Goal: Transaction & Acquisition: Obtain resource

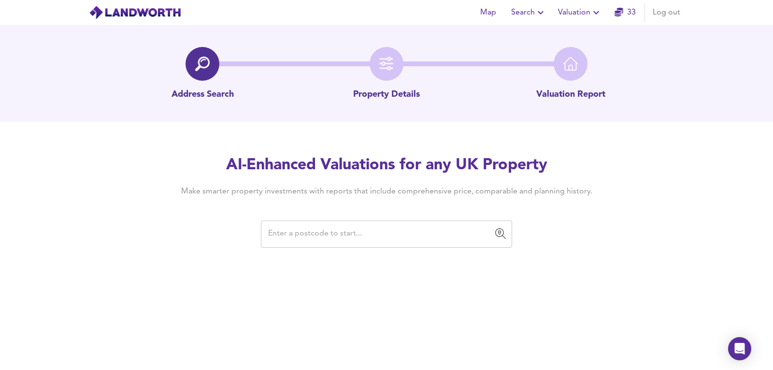
click at [346, 244] on div "​" at bounding box center [386, 233] width 251 height 27
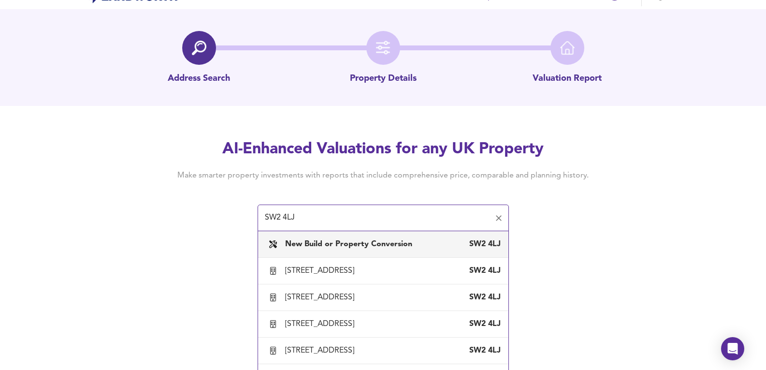
scroll to position [25, 0]
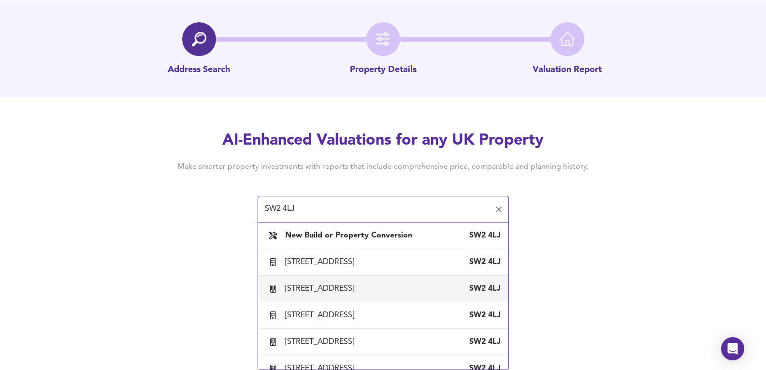
click at [358, 294] on div "[STREET_ADDRESS]" at bounding box center [321, 288] width 73 height 11
type input "[STREET_ADDRESS]"
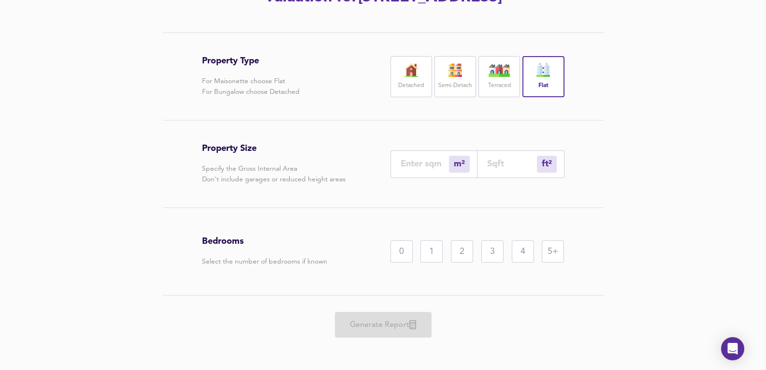
scroll to position [161, 0]
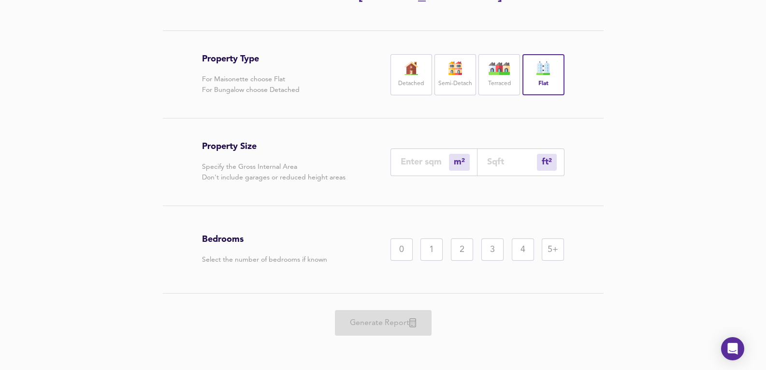
click at [438, 176] on div "m² sqm" at bounding box center [433, 162] width 87 height 28
click at [423, 167] on input "number" at bounding box center [424, 162] width 48 height 10
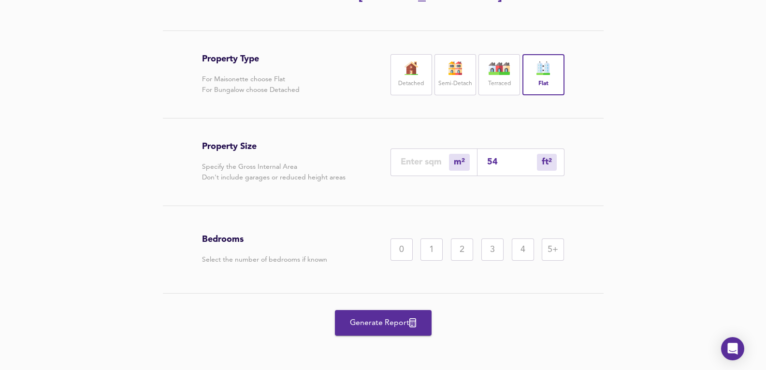
type input "5"
type input "54"
type input "50"
type input "538"
type input "50"
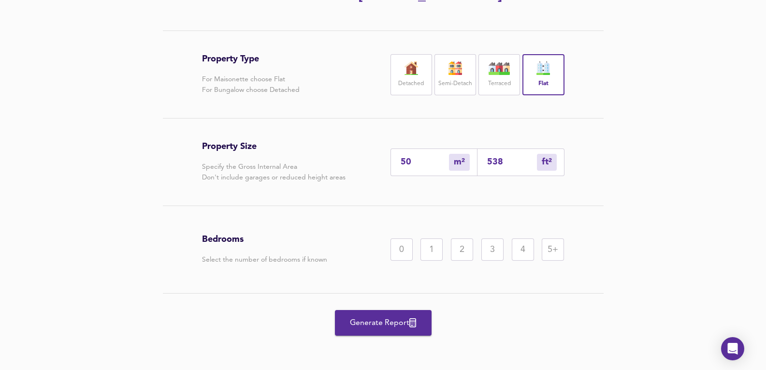
click at [465, 285] on div "Bedrooms Select the number of bedrooms if known 0 1 2 3 4 5+" at bounding box center [383, 249] width 362 height 87
click at [464, 260] on div "2" at bounding box center [462, 249] width 22 height 22
click at [378, 329] on span "Generate Report" at bounding box center [382, 323] width 77 height 14
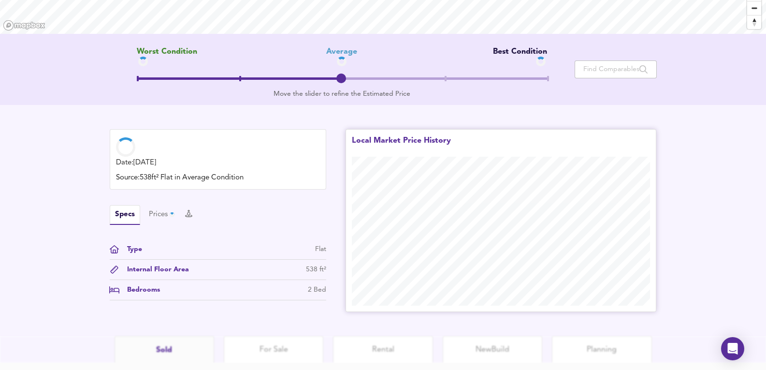
scroll to position [236, 0]
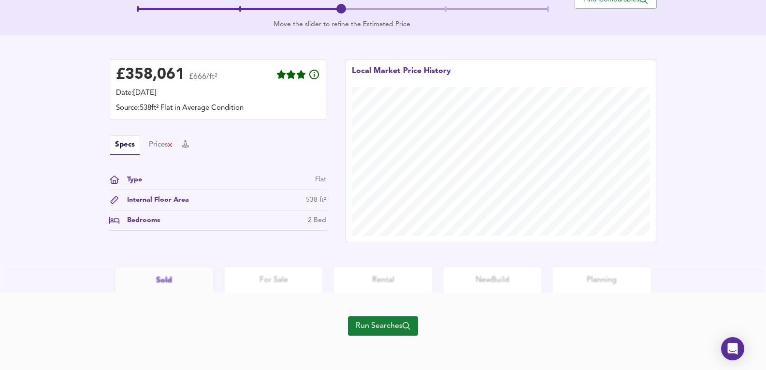
click at [399, 311] on div "Run Searches" at bounding box center [383, 331] width 70 height 77
click at [399, 310] on div "Run Searches" at bounding box center [383, 331] width 70 height 77
click at [391, 347] on div "Run Searches" at bounding box center [383, 331] width 70 height 77
click at [389, 326] on span "Run Searches" at bounding box center [383, 326] width 55 height 14
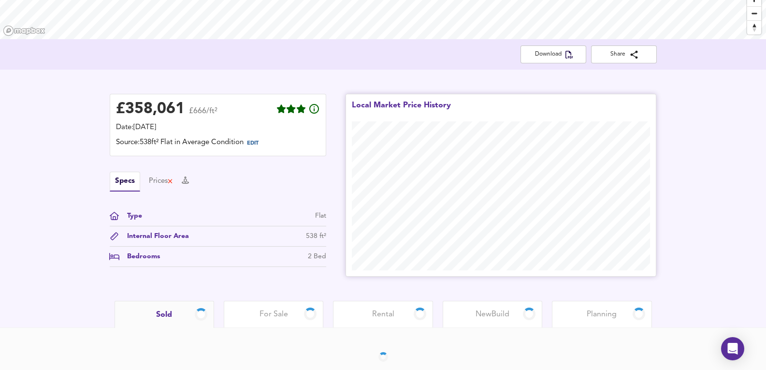
scroll to position [181, 0]
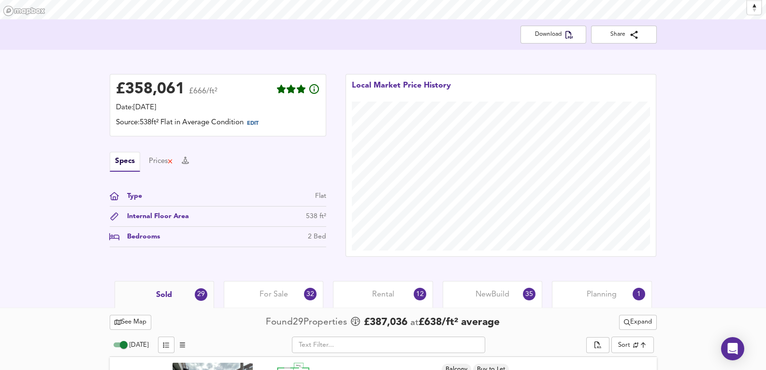
click at [593, 301] on div "Planning 1" at bounding box center [602, 294] width 100 height 27
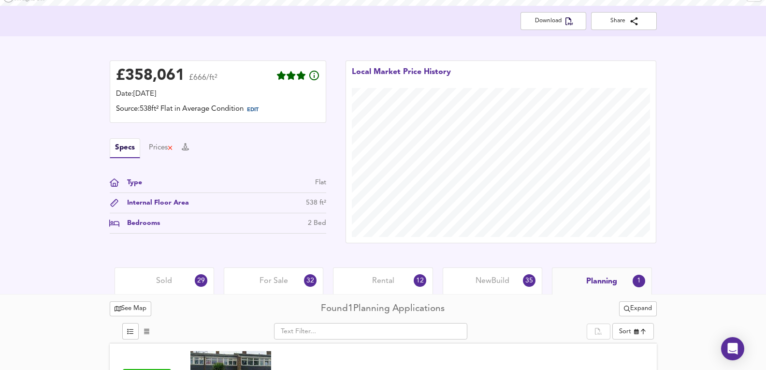
scroll to position [246, 0]
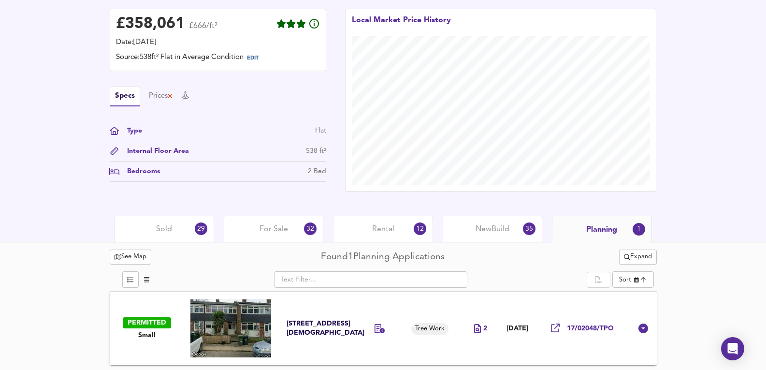
click at [479, 234] on span "New Build" at bounding box center [492, 229] width 34 height 11
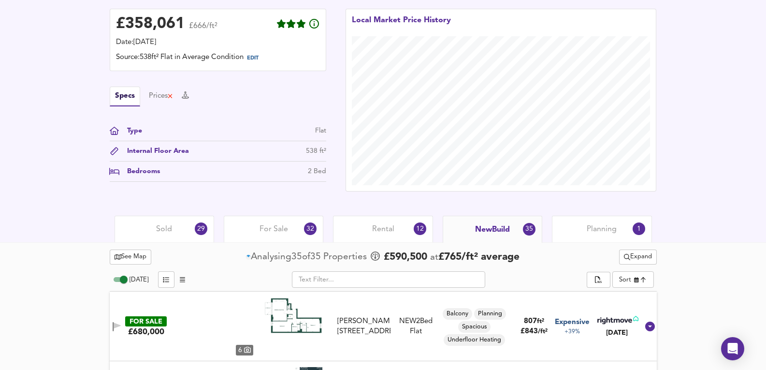
scroll to position [342, 0]
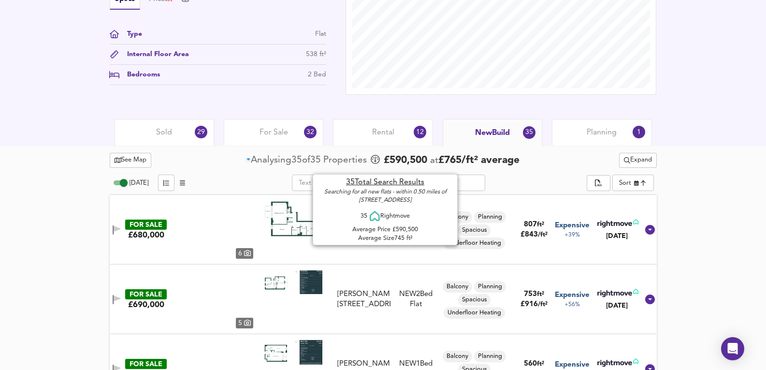
click at [372, 133] on span "Rental" at bounding box center [383, 132] width 22 height 11
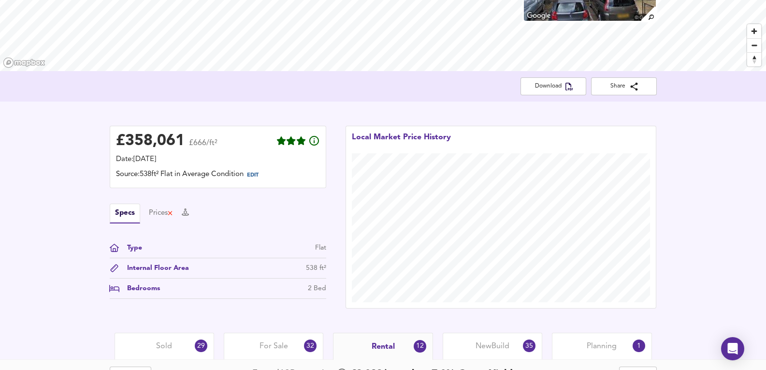
scroll to position [161, 0]
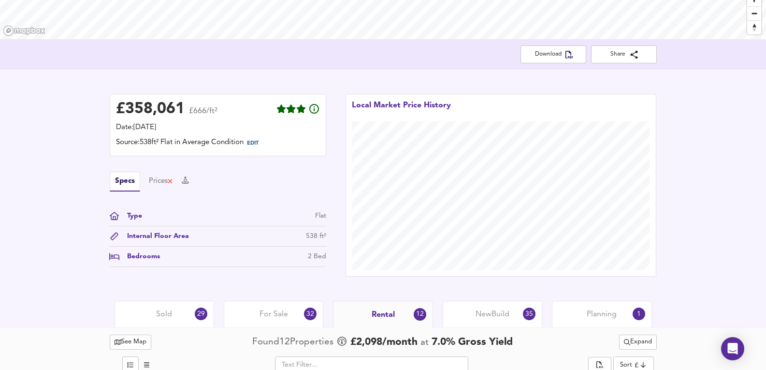
click at [291, 307] on div "For Sale 32" at bounding box center [274, 313] width 100 height 27
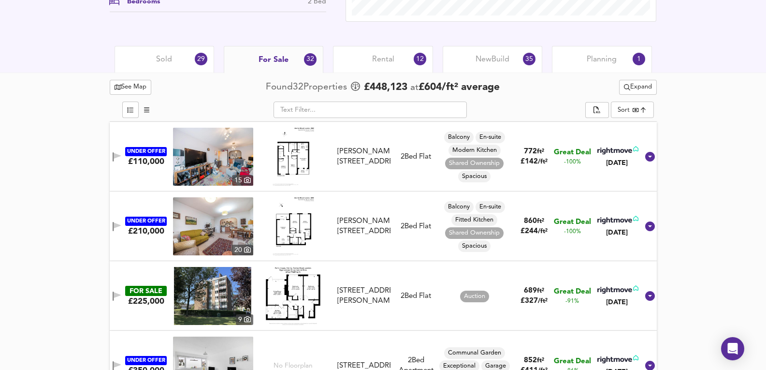
scroll to position [419, 0]
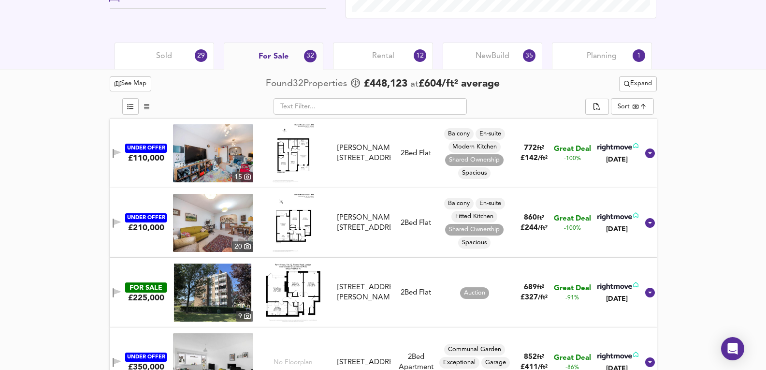
click at [151, 56] on div "Sold 29" at bounding box center [164, 56] width 100 height 27
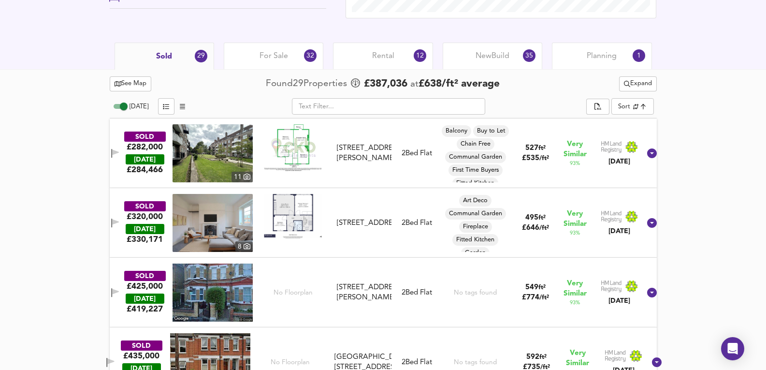
click at [239, 220] on img at bounding box center [212, 223] width 80 height 58
click at [398, 239] on div "SOLD £320,000 [DATE] £ 330,171 [GEOGRAPHIC_DATA][STREET_ADDRESS][STREET_ADDRESS…" at bounding box center [371, 223] width 538 height 58
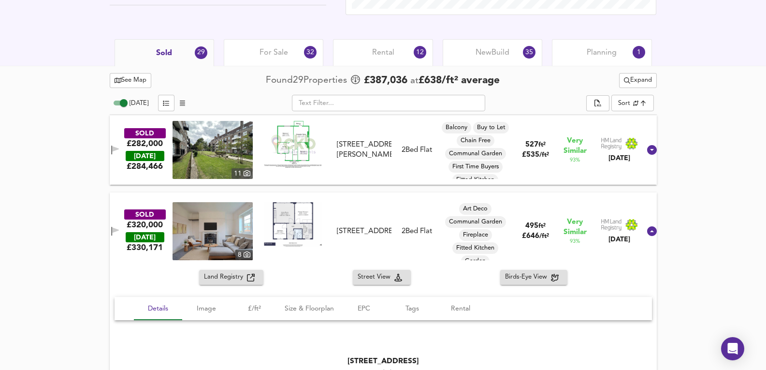
scroll to position [354, 0]
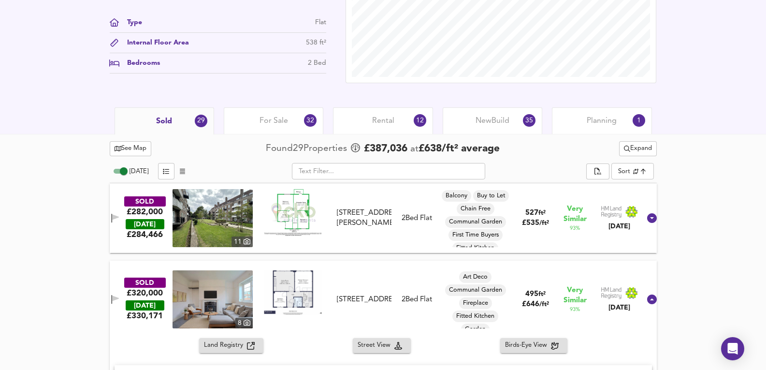
click at [418, 251] on div "SOLD £282,000 [DATE] £ 284,466 11 [STREET_ADDRESS][PERSON_NAME] [STREET_ADDRESS…" at bounding box center [383, 218] width 547 height 70
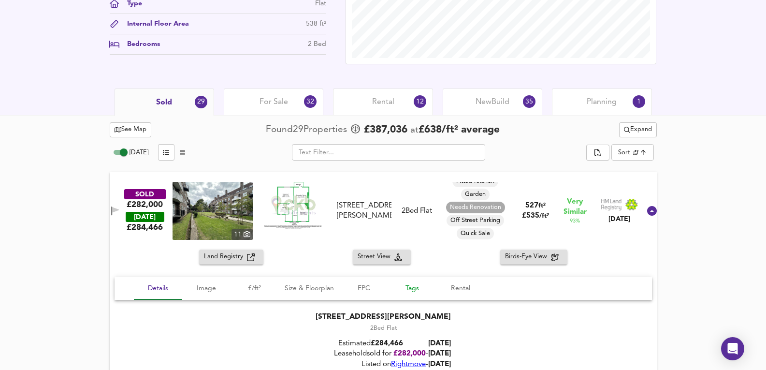
scroll to position [419, 0]
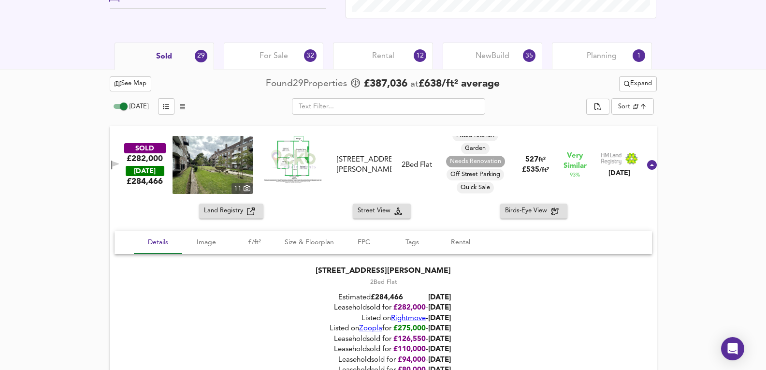
click at [250, 165] on img at bounding box center [212, 165] width 80 height 58
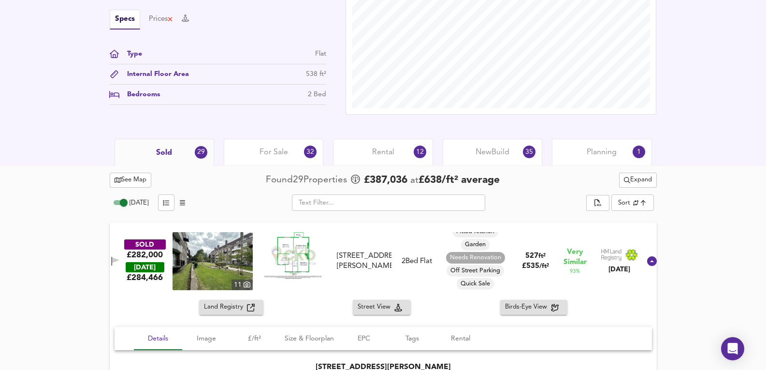
scroll to position [322, 0]
click at [300, 154] on div "For Sale 32" at bounding box center [274, 152] width 100 height 27
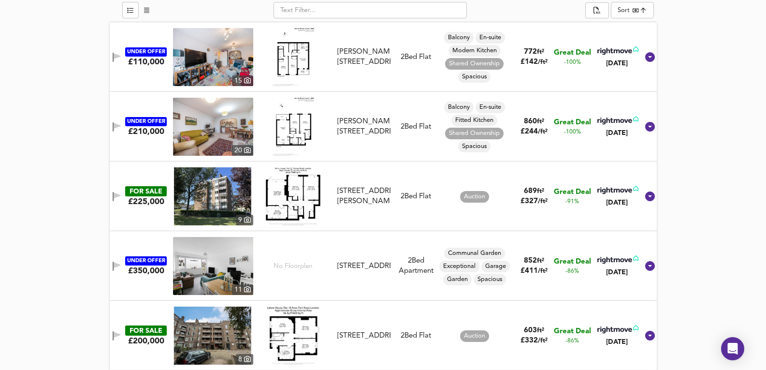
scroll to position [515, 0]
click at [222, 250] on img at bounding box center [213, 265] width 80 height 58
click at [221, 281] on img at bounding box center [213, 265] width 80 height 58
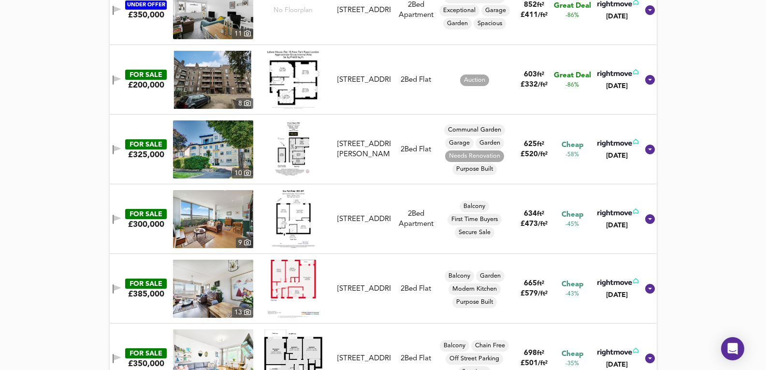
scroll to position [773, 0]
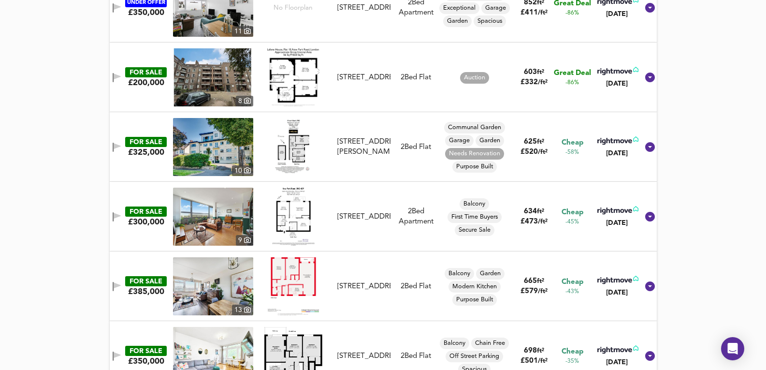
click at [222, 212] on img at bounding box center [213, 216] width 80 height 58
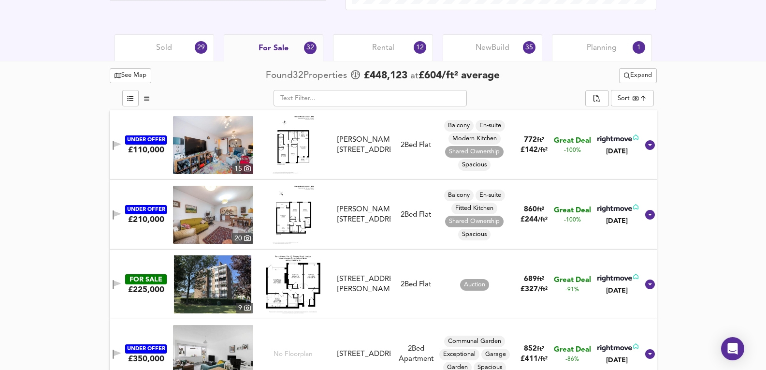
scroll to position [419, 0]
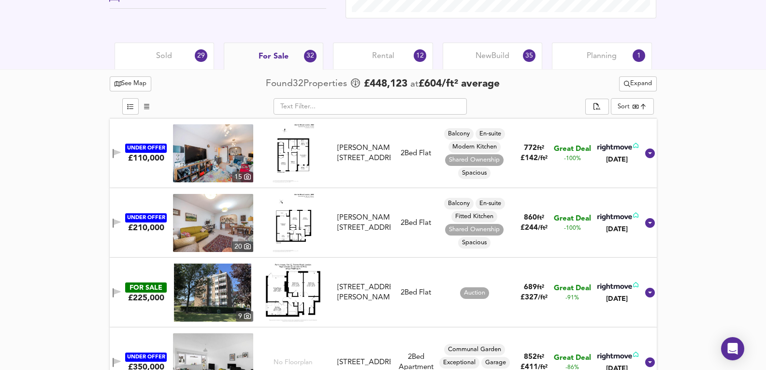
drag, startPoint x: 391, startPoint y: 59, endPoint x: 450, endPoint y: 64, distance: 58.6
click at [391, 59] on span "Rental" at bounding box center [383, 56] width 22 height 11
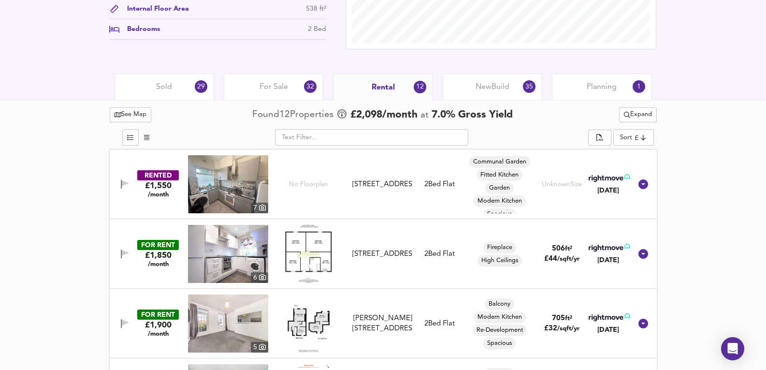
scroll to position [386, 0]
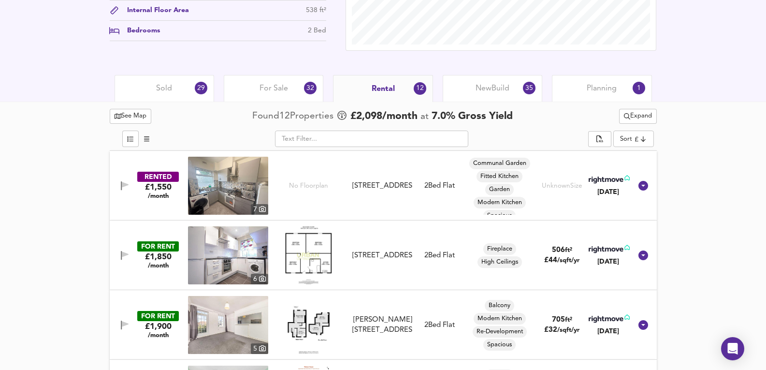
click at [257, 91] on div "For Sale 32" at bounding box center [274, 88] width 100 height 27
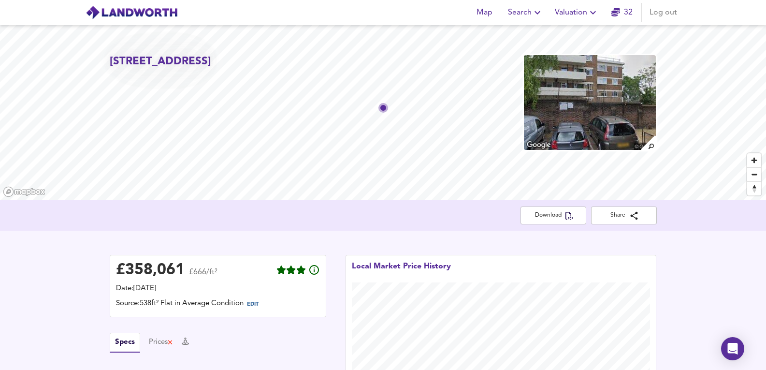
drag, startPoint x: 712, startPoint y: 245, endPoint x: 684, endPoint y: 12, distance: 235.0
click at [616, 93] on img at bounding box center [589, 102] width 133 height 97
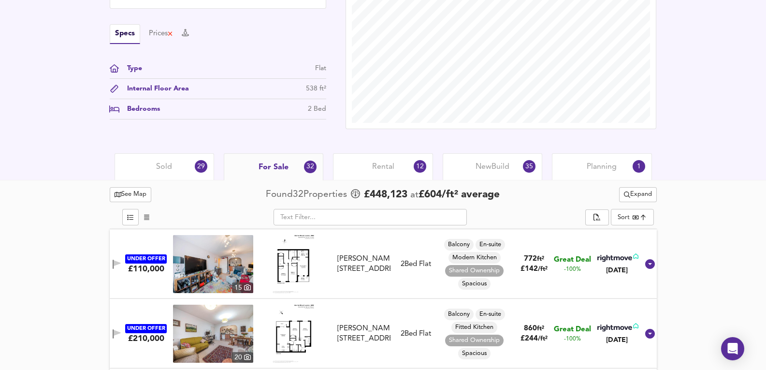
scroll to position [386, 0]
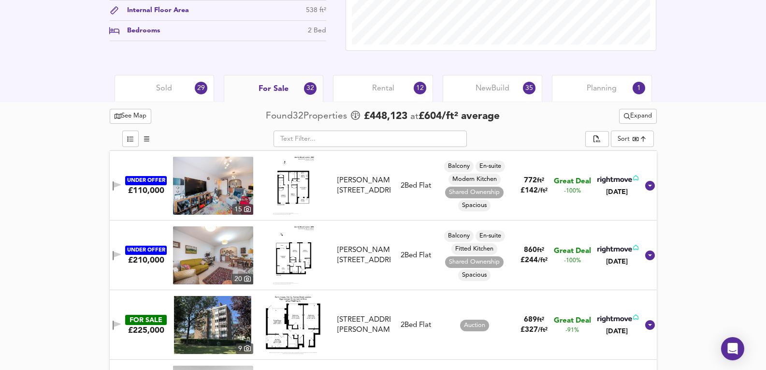
drag, startPoint x: 655, startPoint y: 114, endPoint x: 655, endPoint y: 120, distance: 6.8
click at [655, 120] on button "Expand" at bounding box center [638, 116] width 38 height 15
click at [651, 135] on li "¼ mile ½ mile" at bounding box center [638, 135] width 91 height 15
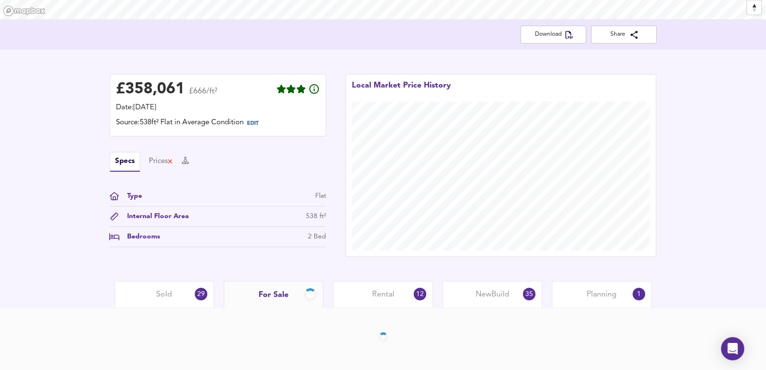
scroll to position [181, 0]
click at [683, 178] on div "£ 358,061 £666/ft² Date: [DATE] Source: 538ft² Flat in Average Condition EDIT S…" at bounding box center [383, 165] width 766 height 231
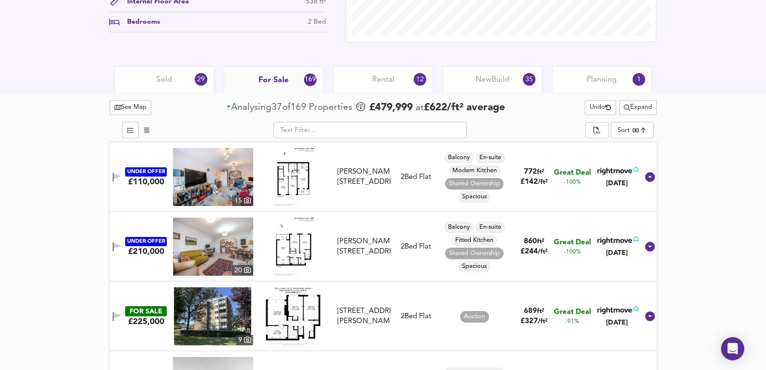
scroll to position [364, 0]
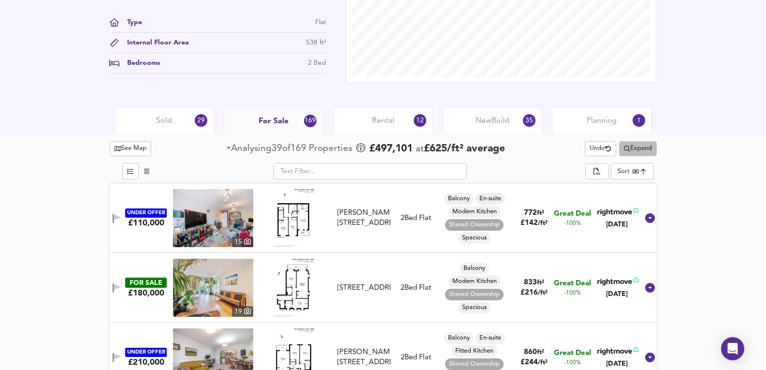
click at [630, 146] on span "Expand" at bounding box center [638, 148] width 28 height 11
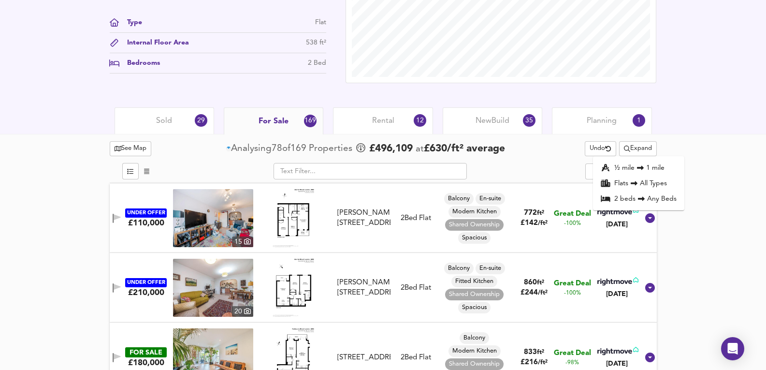
click at [595, 148] on span "Undo" at bounding box center [600, 148] width 22 height 11
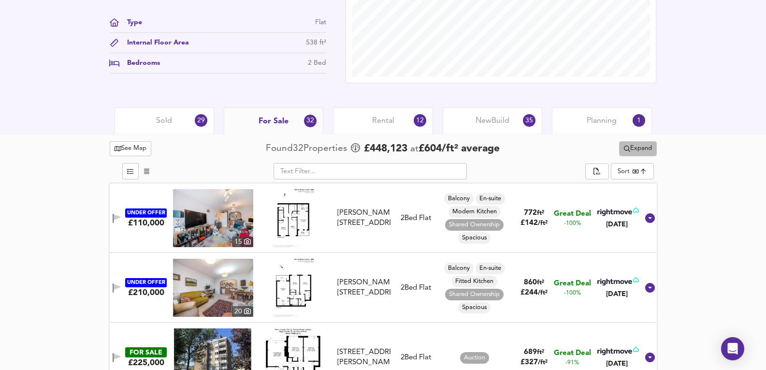
click at [629, 149] on span "Expand" at bounding box center [638, 148] width 28 height 11
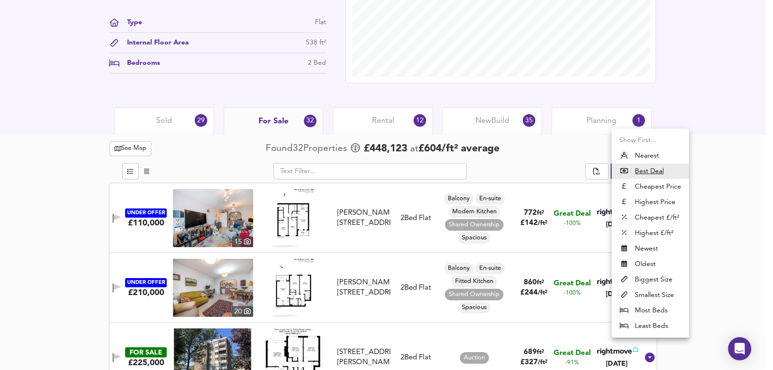
click at [647, 157] on li "Nearest" at bounding box center [650, 155] width 77 height 15
type input "distancetocenter"
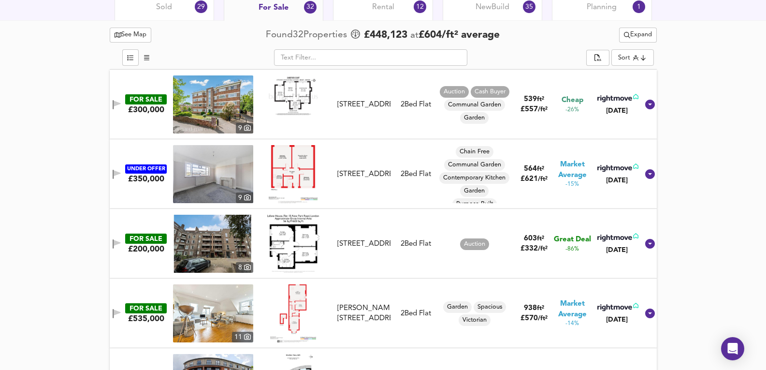
scroll to position [483, 0]
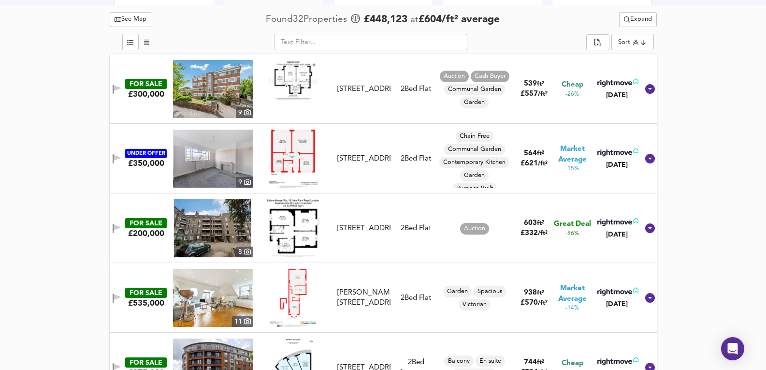
click at [212, 242] on img at bounding box center [213, 228] width 80 height 58
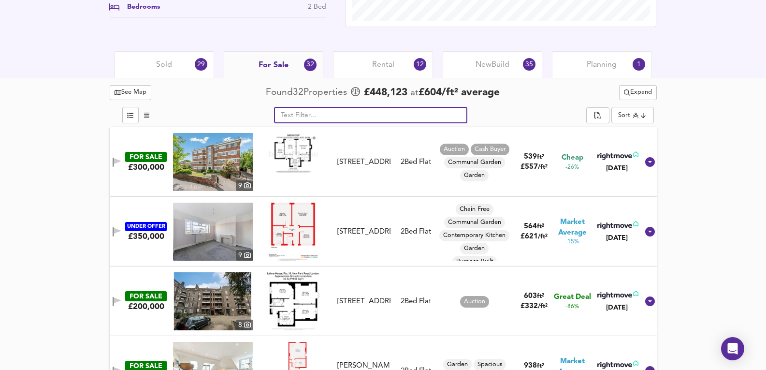
scroll to position [403, 0]
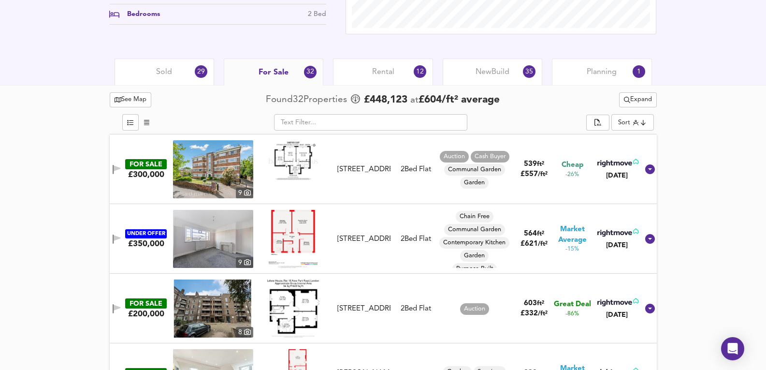
click at [182, 76] on div "Sold 29" at bounding box center [164, 71] width 100 height 27
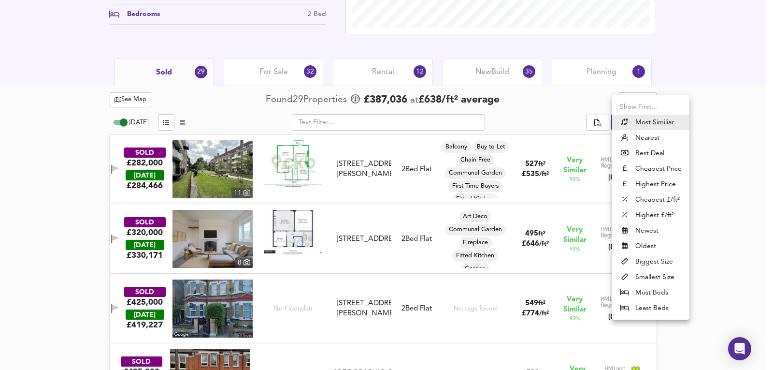
click at [426, 197] on div at bounding box center [386, 185] width 773 height 370
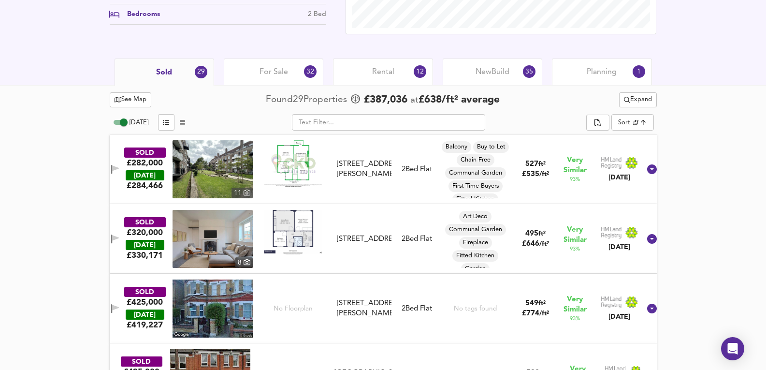
click at [419, 187] on div "SOLD £282,000 [DATE] £ 284,466 11 [STREET_ADDRESS][PERSON_NAME] [STREET_ADDRESS…" at bounding box center [371, 169] width 538 height 58
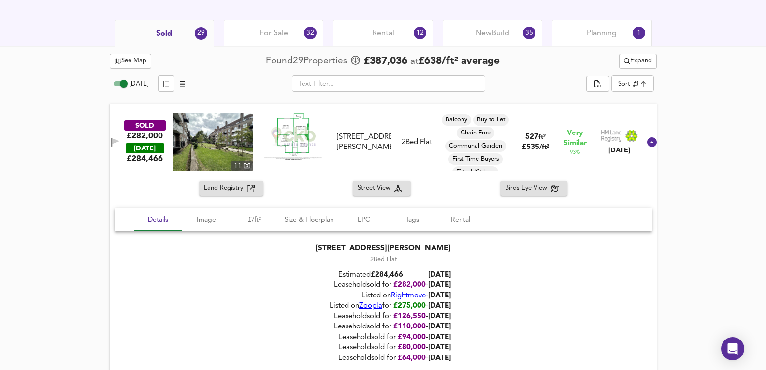
scroll to position [532, 0]
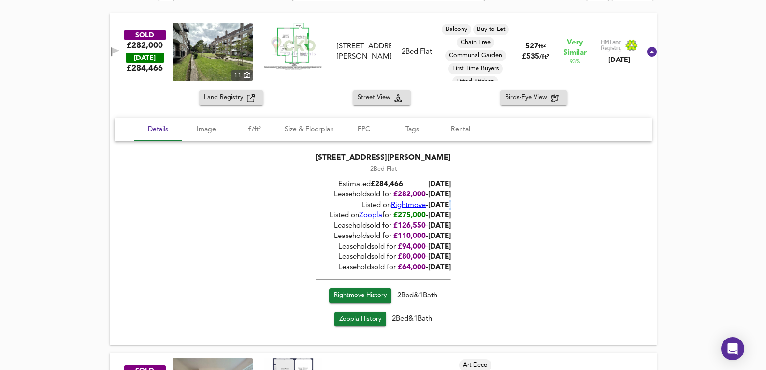
drag, startPoint x: 450, startPoint y: 210, endPoint x: 464, endPoint y: 211, distance: 14.6
click at [451, 210] on div "Listed on Rightmove - [DATE]" at bounding box center [382, 205] width 135 height 10
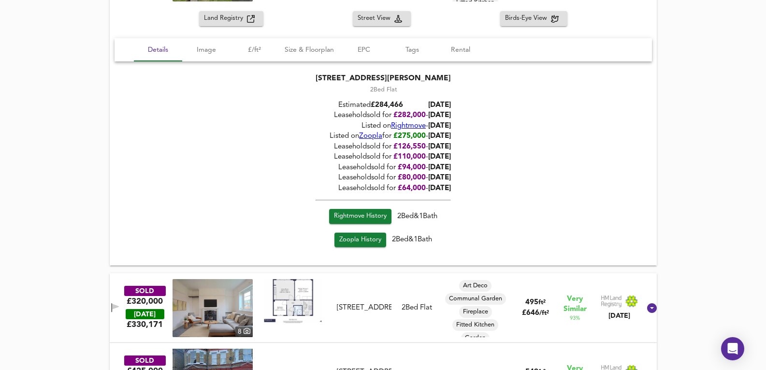
scroll to position [693, 0]
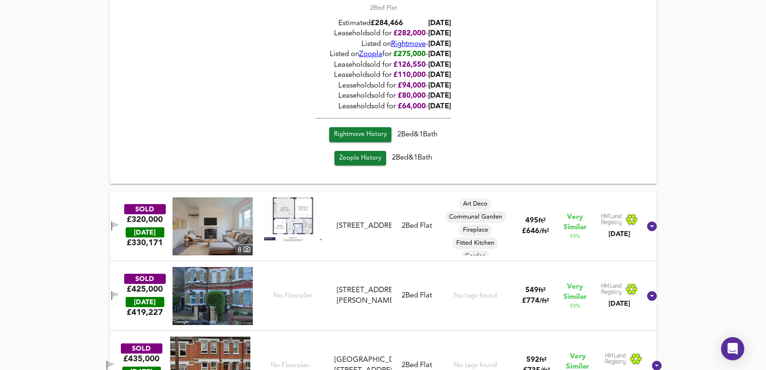
click at [417, 205] on div "SOLD £320,000 [DATE] £ 330,171 [GEOGRAPHIC_DATA][STREET_ADDRESS][STREET_ADDRESS…" at bounding box center [371, 226] width 538 height 58
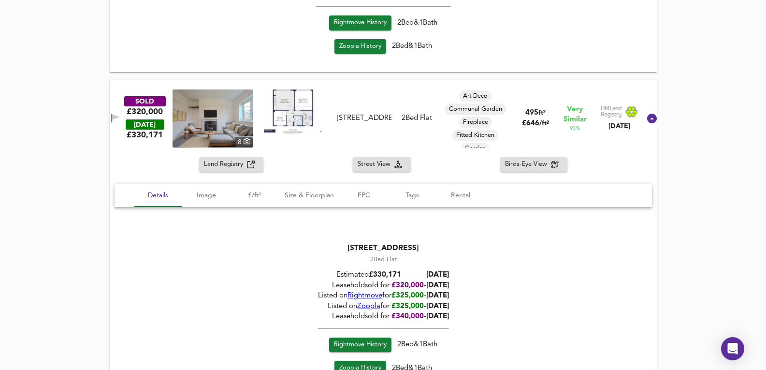
scroll to position [886, 0]
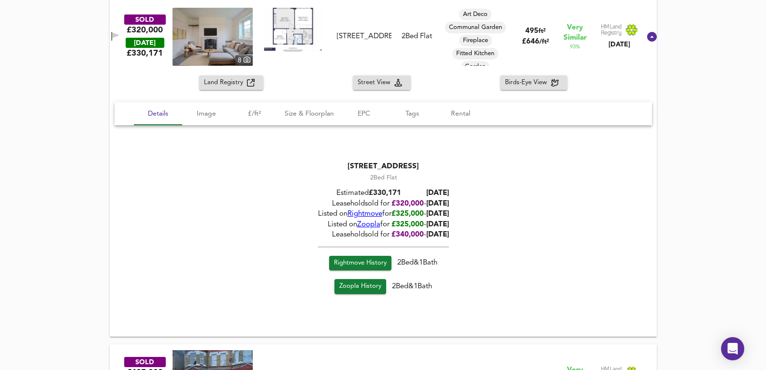
drag, startPoint x: 415, startPoint y: 212, endPoint x: 440, endPoint y: 214, distance: 24.8
click at [440, 214] on div "Estimated £ 330,171 [DATE] Leasehold sold for £ 320,000 - [DATE] Listed on Righ…" at bounding box center [382, 213] width 131 height 60
click at [440, 214] on span "[DATE]" at bounding box center [437, 214] width 23 height 7
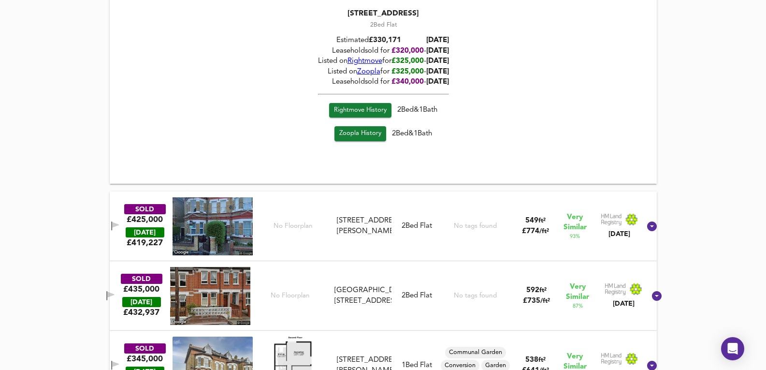
scroll to position [1047, 0]
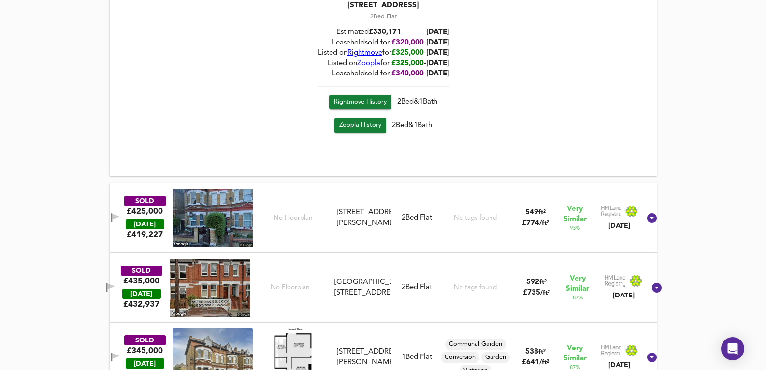
click at [378, 189] on div "SOLD £425,000 [DATE] £ 419,227 No Floorplan [STREET_ADDRESS][GEOGRAPHIC_DATA][P…" at bounding box center [383, 218] width 547 height 70
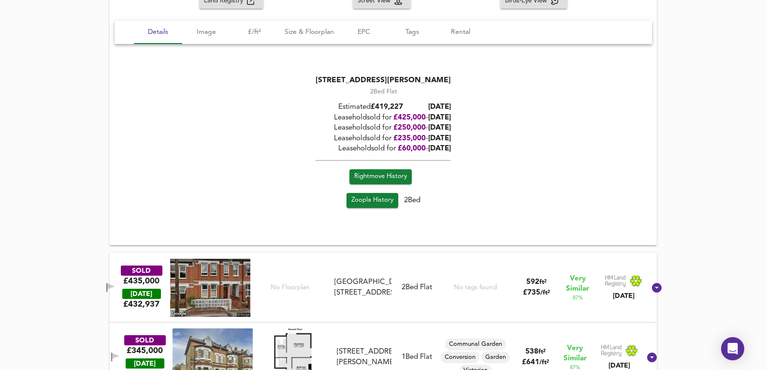
scroll to position [1369, 0]
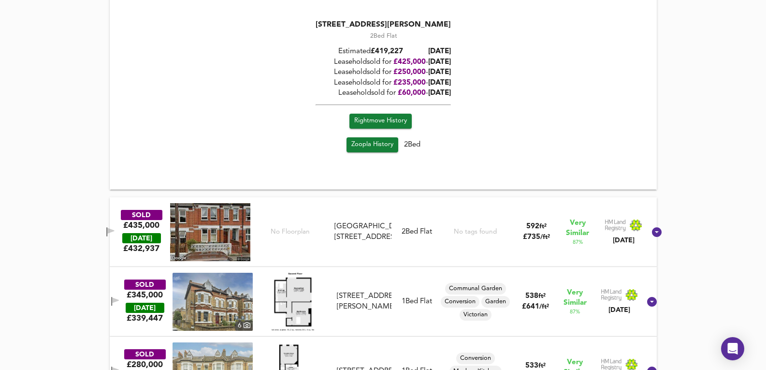
click at [378, 206] on div "SOLD £435,000 [DATE] £ 432,937 No Floorplan [GEOGRAPHIC_DATA][STREET_ADDRESS][S…" at bounding box center [383, 232] width 547 height 70
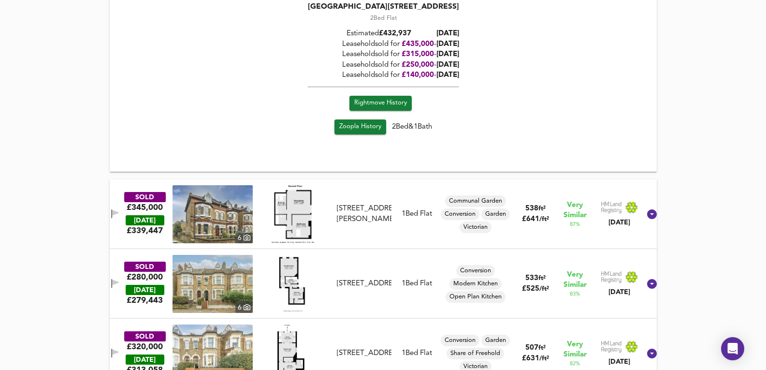
click at [380, 193] on div "SOLD £345,000 [DATE] £ 339,447 6 [STREET_ADDRESS][PERSON_NAME] [STREET_ADDRESS]…" at bounding box center [371, 214] width 538 height 58
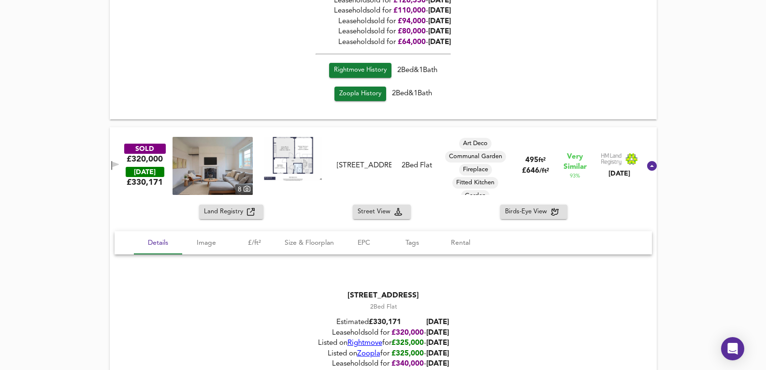
scroll to position [499, 0]
